Goal: Navigation & Orientation: Understand site structure

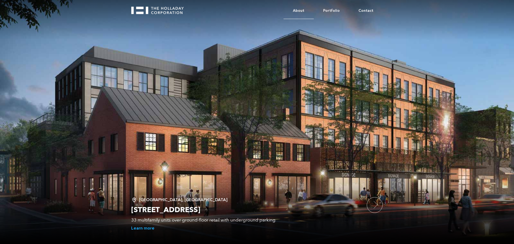
click at [302, 9] on link "About" at bounding box center [298, 11] width 30 height 16
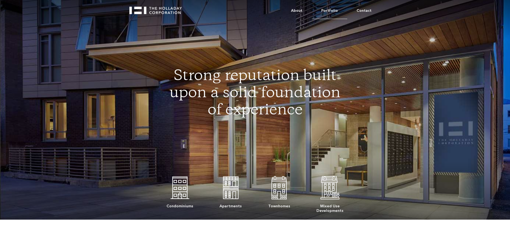
click at [332, 10] on link "Portfolio" at bounding box center [329, 11] width 35 height 16
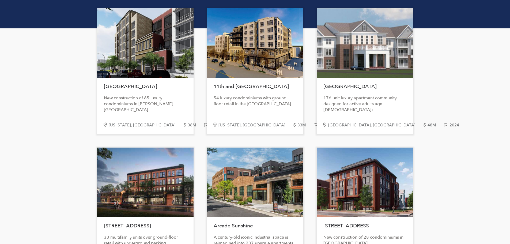
scroll to position [94, 0]
